Goal: Task Accomplishment & Management: Use online tool/utility

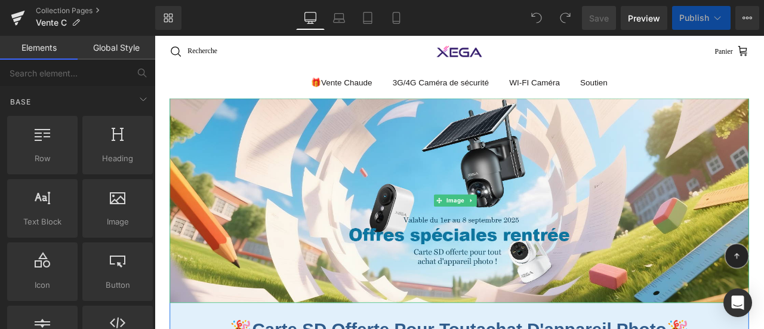
click at [388, 222] on img at bounding box center [516, 231] width 687 height 242
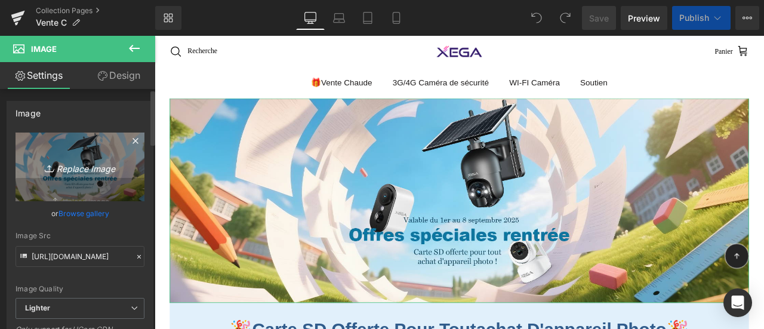
click at [66, 166] on icon "Replace Image" at bounding box center [80, 166] width 96 height 15
